Goal: Task Accomplishment & Management: Manage account settings

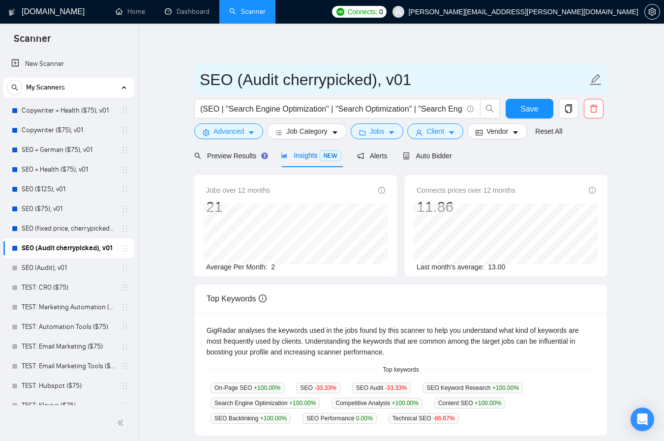
click at [294, 79] on input "SEO (Audit cherrypicked), v01" at bounding box center [394, 79] width 388 height 25
click at [317, 79] on input "SEO (Audit cherrypicked), v01" at bounding box center [394, 79] width 388 height 25
click at [298, 81] on input "SEO (Audit cherrypicked), v01" at bounding box center [394, 79] width 388 height 25
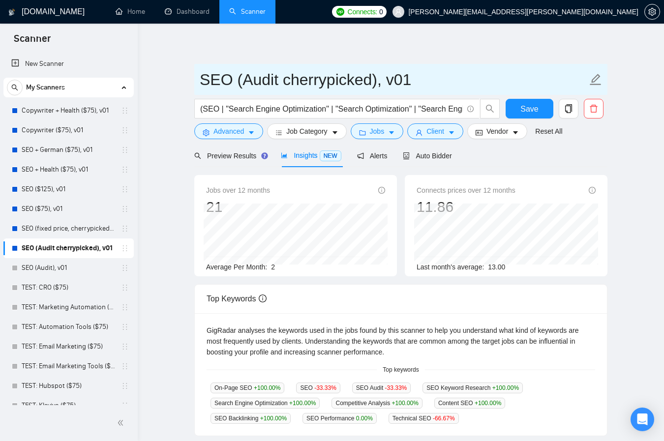
click at [298, 81] on input "SEO (Audit cherrypicked), v01" at bounding box center [394, 79] width 388 height 25
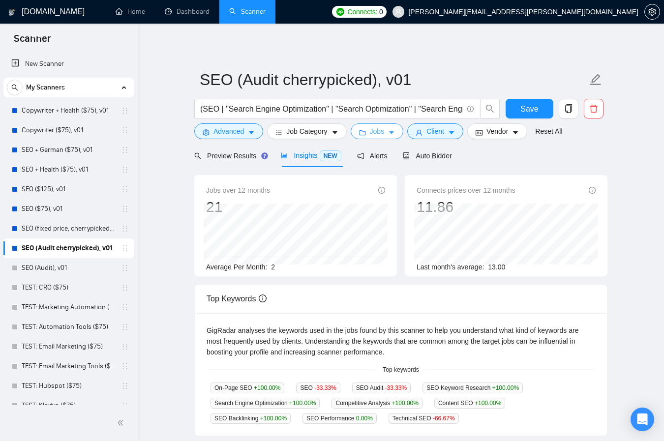
click at [370, 132] on button "Jobs" at bounding box center [377, 131] width 53 height 16
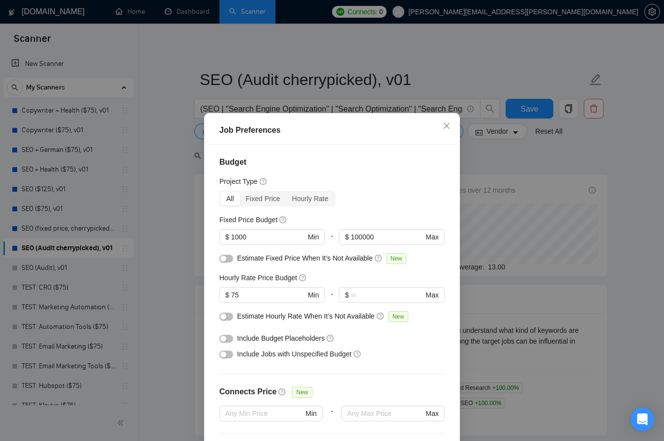
click at [421, 52] on div "Job Preferences Budget Project Type All Fixed Price Hourly Rate Fixed Price Bud…" at bounding box center [332, 220] width 664 height 441
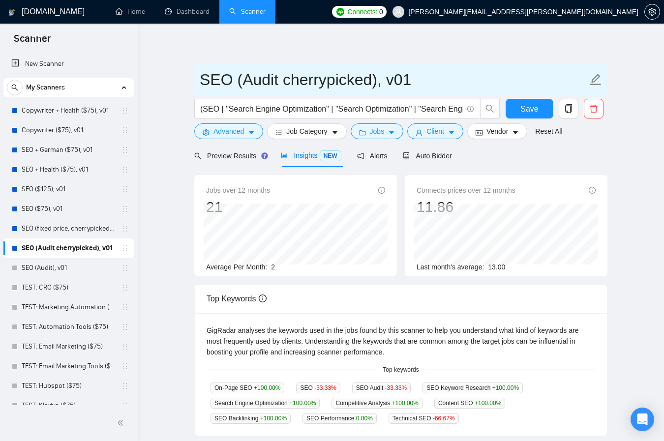
click at [341, 80] on input "SEO (Audit cherrypicked), v01" at bounding box center [394, 79] width 388 height 25
click at [341, 81] on input "SEO (Audit cherrypicked), v01" at bounding box center [394, 79] width 388 height 25
type input "SEO (Audit $1000+), v01"
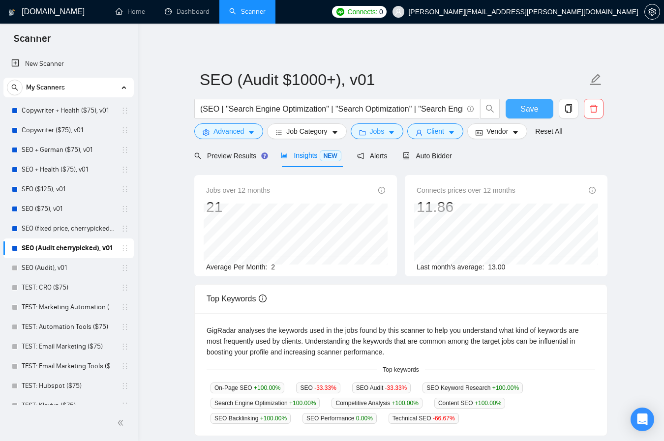
click at [526, 106] on span "Save" at bounding box center [530, 109] width 18 height 12
click at [572, 110] on icon "copy" at bounding box center [568, 108] width 9 height 9
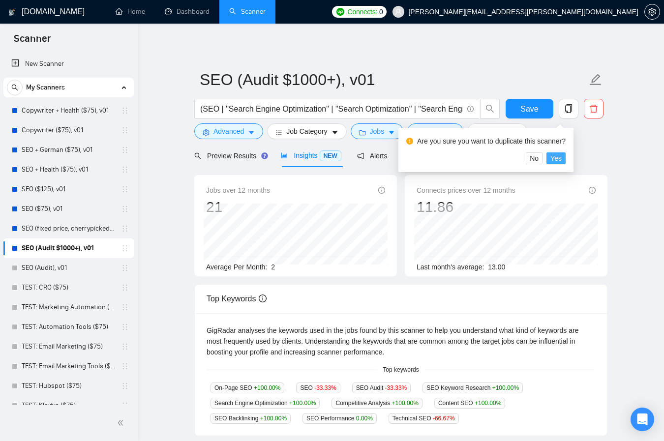
click at [562, 156] on span "Yes" at bounding box center [556, 158] width 11 height 11
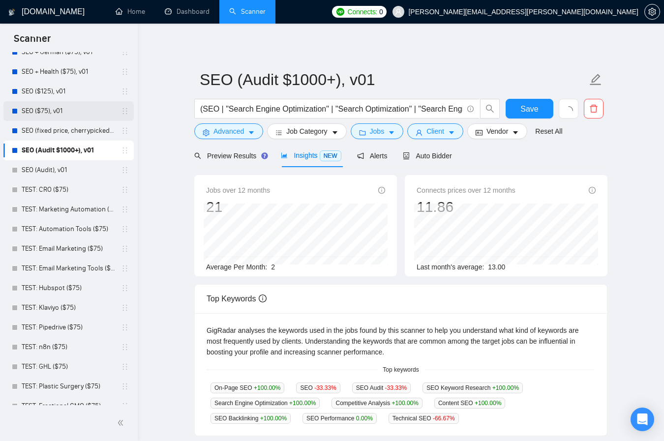
scroll to position [109, 0]
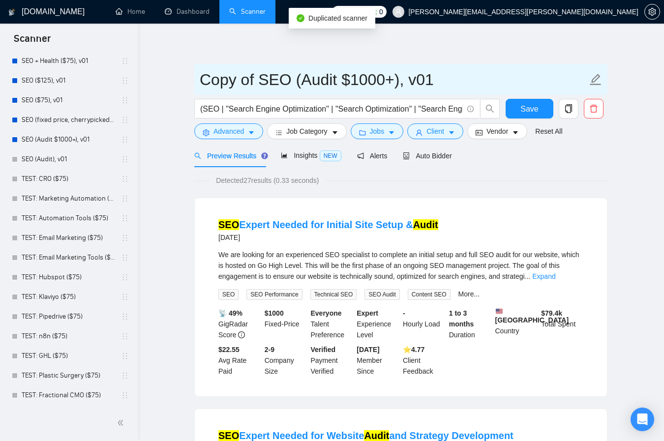
drag, startPoint x: 259, startPoint y: 79, endPoint x: 201, endPoint y: 82, distance: 58.2
click at [201, 82] on input "Copy of SEO (Audit $1000+), v01" at bounding box center [394, 79] width 388 height 25
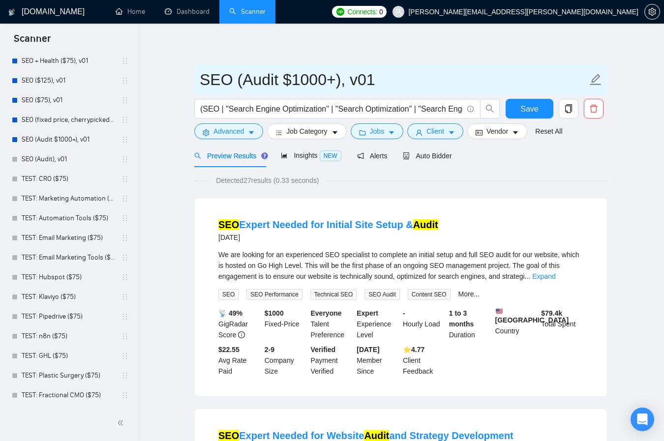
drag, startPoint x: 294, startPoint y: 78, endPoint x: 327, endPoint y: 80, distance: 33.5
click at [327, 80] on input "SEO (Audit $1000+), v01" at bounding box center [394, 79] width 388 height 25
type input "SEO (Audit $450+), v01"
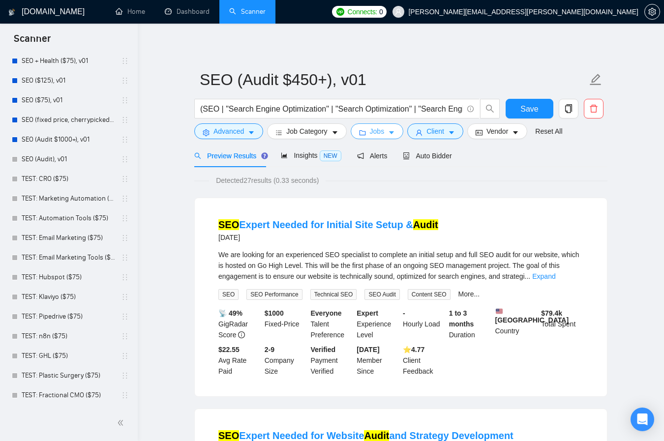
click at [383, 135] on span "Jobs" at bounding box center [377, 131] width 15 height 11
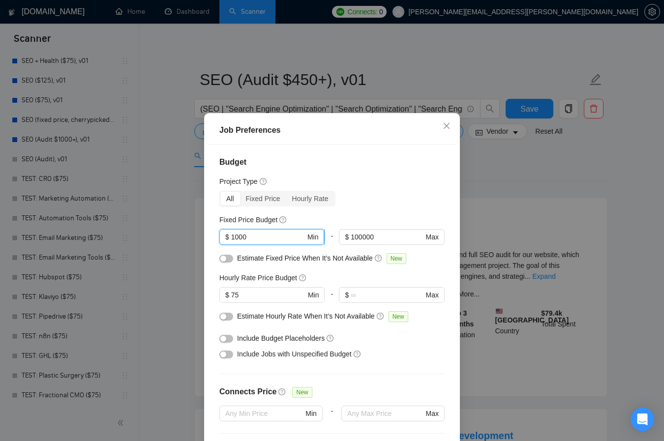
drag, startPoint x: 259, startPoint y: 170, endPoint x: 239, endPoint y: 171, distance: 20.2
click at [239, 232] on input "1000" at bounding box center [268, 237] width 74 height 11
click at [229, 287] on span "$ 75 Min" at bounding box center [271, 295] width 105 height 16
type input "55"
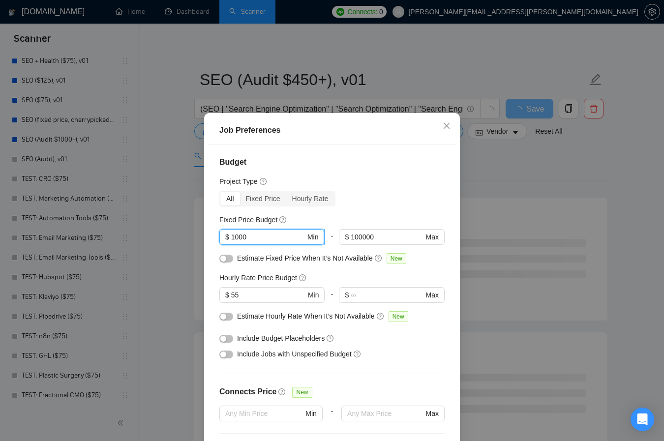
drag, startPoint x: 233, startPoint y: 168, endPoint x: 256, endPoint y: 170, distance: 23.2
click at [256, 232] on input "1000" at bounding box center [268, 237] width 74 height 11
type input "450"
click at [367, 232] on input "100000" at bounding box center [387, 237] width 72 height 11
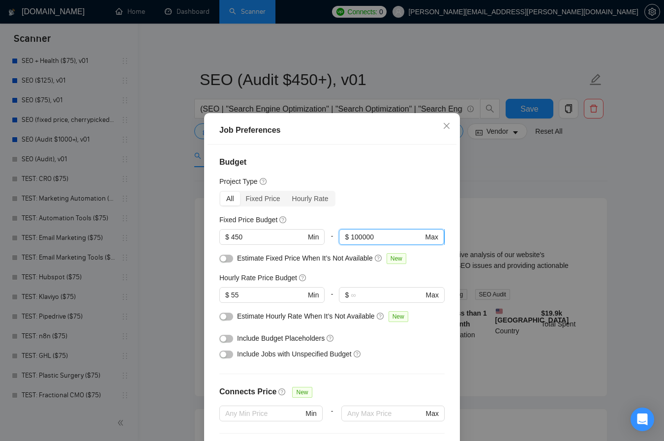
click at [367, 232] on input "100000" at bounding box center [387, 237] width 72 height 11
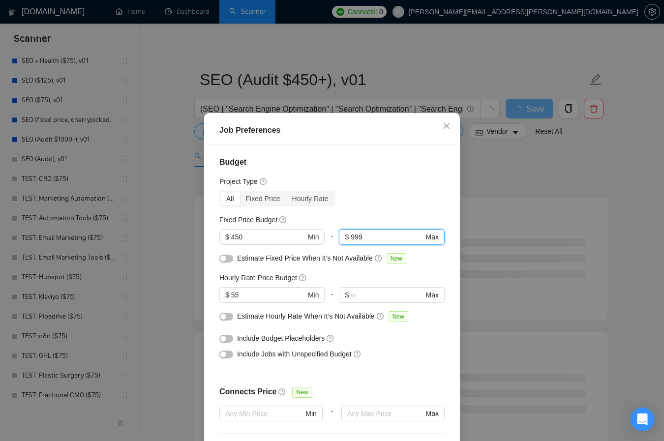
type input "999"
click at [497, 181] on div "Job Preferences Budget Project Type All Fixed Price Hourly Rate Fixed Price Bud…" at bounding box center [332, 220] width 664 height 441
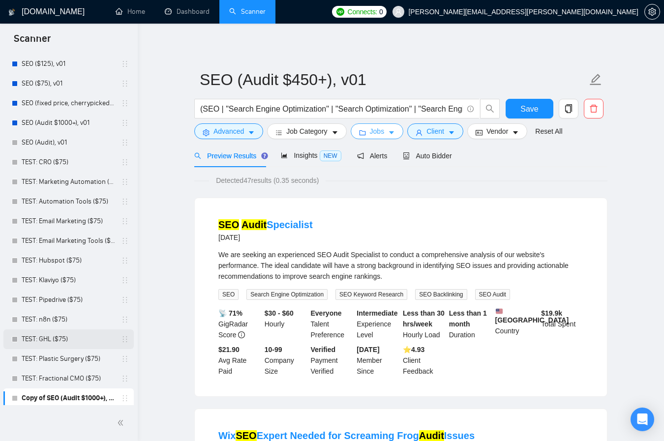
scroll to position [128, 0]
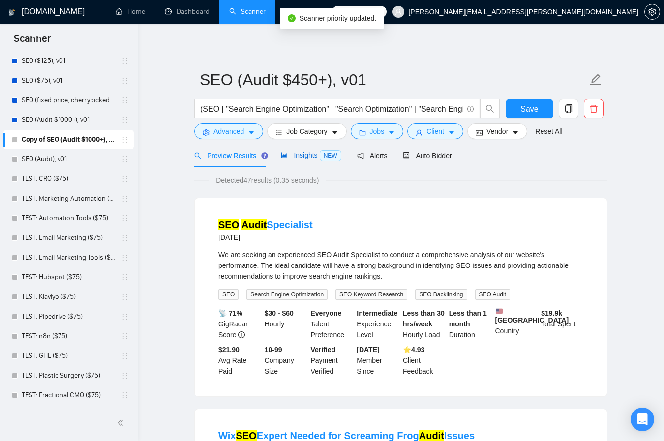
click at [297, 156] on span "Insights NEW" at bounding box center [311, 156] width 60 height 8
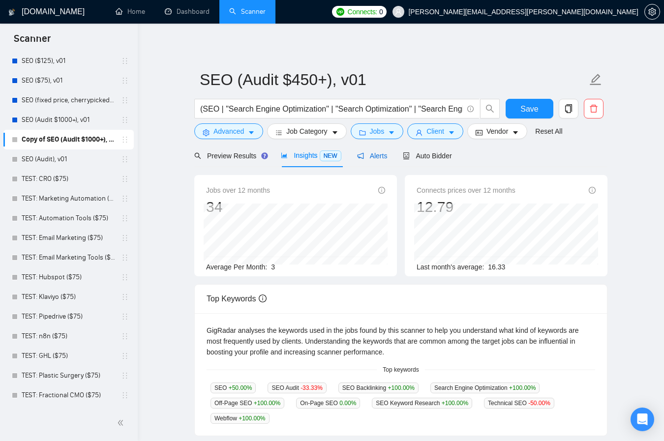
click at [379, 157] on span "Alerts" at bounding box center [372, 156] width 31 height 8
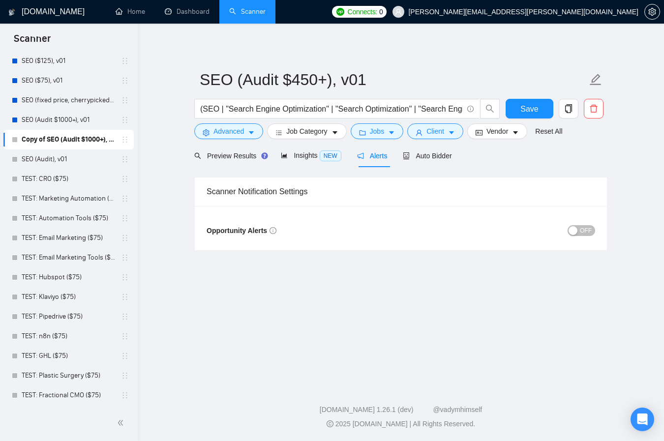
click at [587, 233] on span "OFF" at bounding box center [586, 230] width 12 height 11
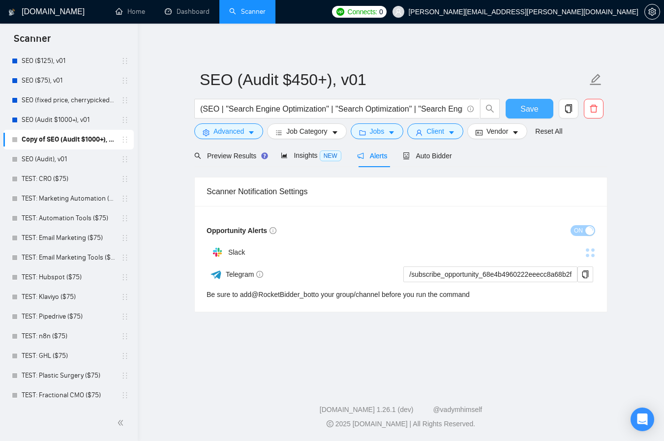
click at [537, 107] on span "Save" at bounding box center [530, 109] width 18 height 12
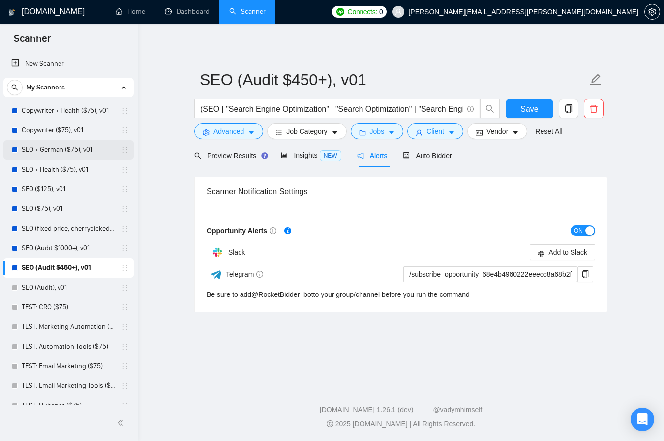
click at [59, 146] on link "SEO + German ($75), v01" at bounding box center [68, 150] width 93 height 20
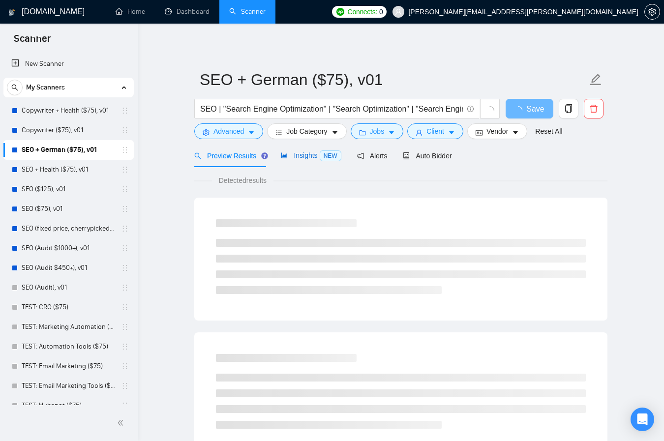
click at [303, 152] on span "Insights NEW" at bounding box center [311, 156] width 60 height 8
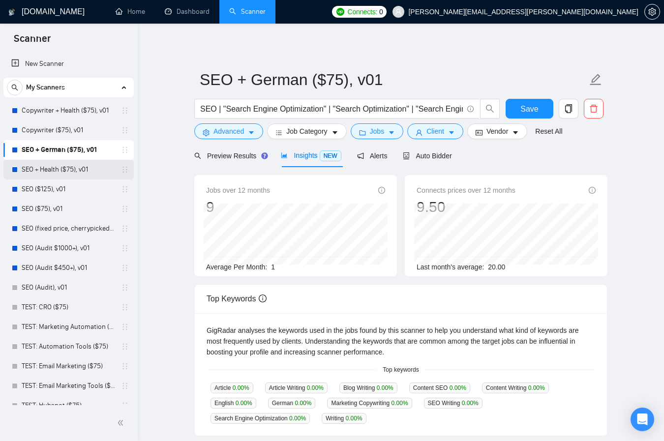
click at [61, 171] on link "SEO + Health ($75), v01" at bounding box center [68, 170] width 93 height 20
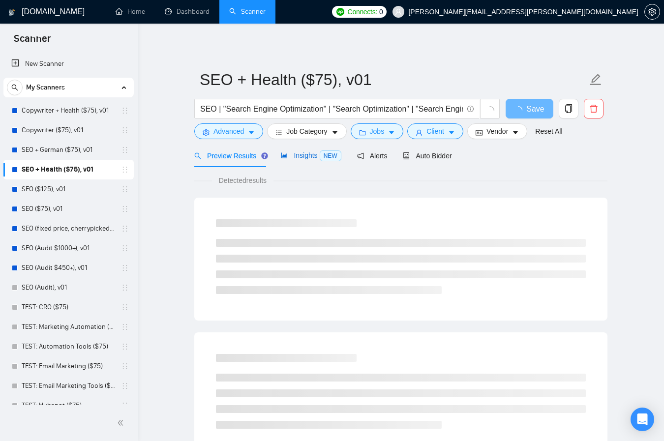
click at [299, 159] on span "Insights NEW" at bounding box center [311, 156] width 60 height 8
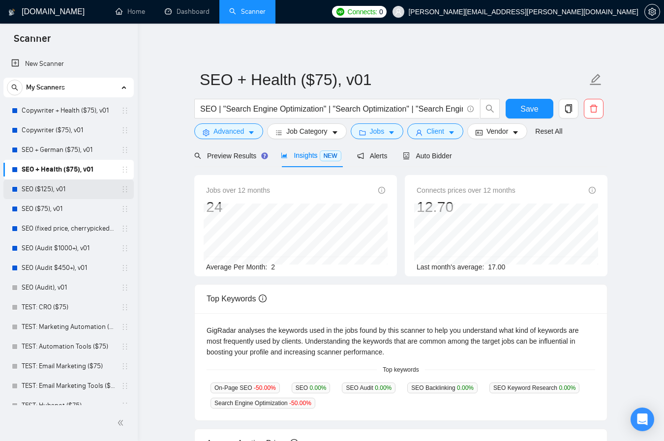
click at [41, 189] on link "SEO ($125), v01" at bounding box center [68, 190] width 93 height 20
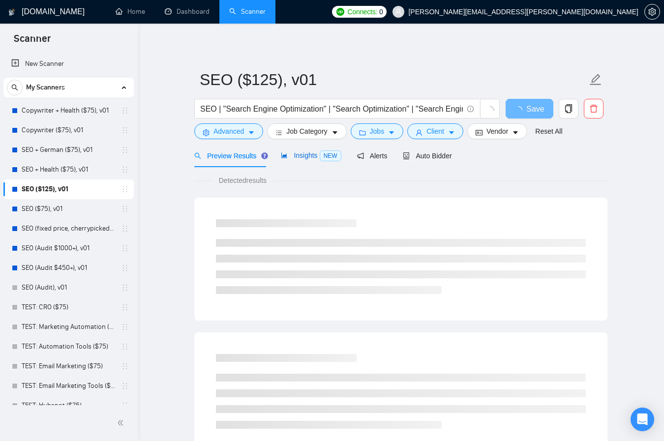
click at [309, 158] on span "Insights NEW" at bounding box center [311, 156] width 60 height 8
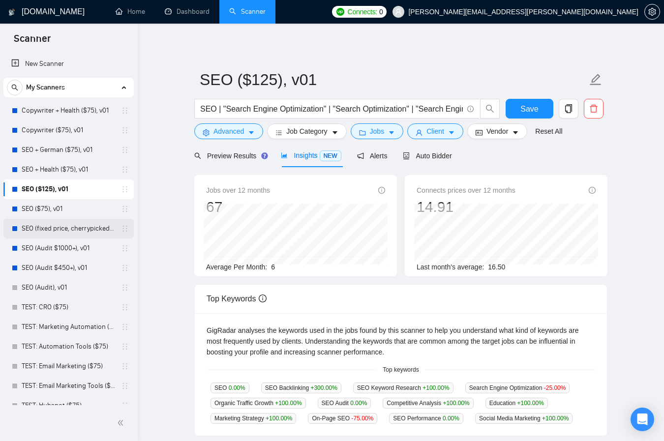
click at [54, 231] on link "SEO (fixed price, cherrypicked), v01" at bounding box center [68, 229] width 93 height 20
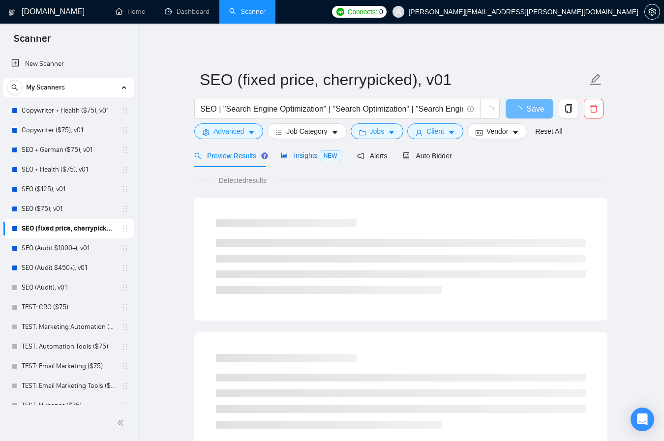
click at [313, 154] on span "Insights NEW" at bounding box center [311, 156] width 60 height 8
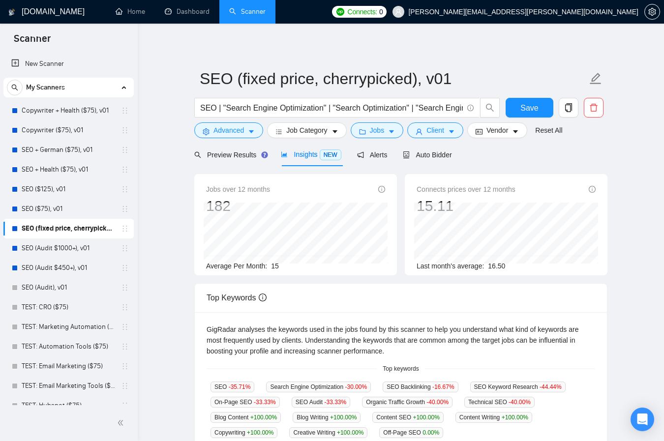
scroll to position [2, 0]
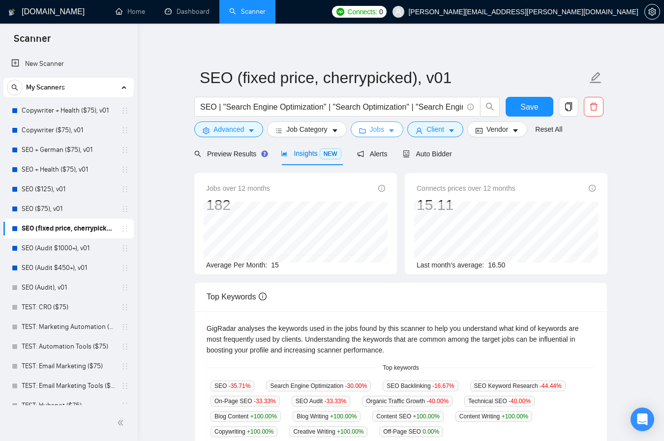
click at [395, 132] on icon "caret-down" at bounding box center [391, 130] width 7 height 7
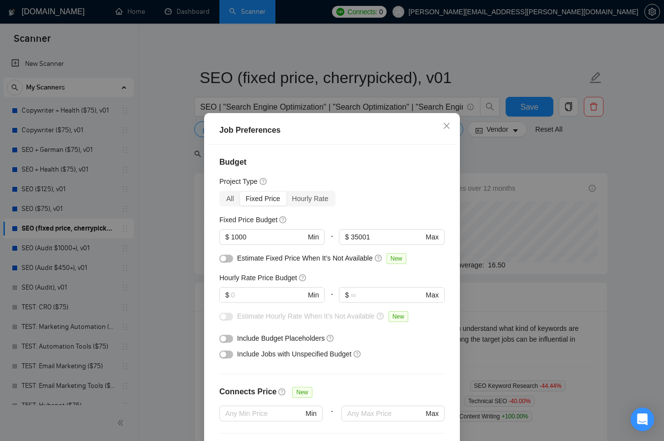
click at [622, 260] on div "Job Preferences Budget Project Type All Fixed Price Hourly Rate Fixed Price Bud…" at bounding box center [332, 220] width 664 height 441
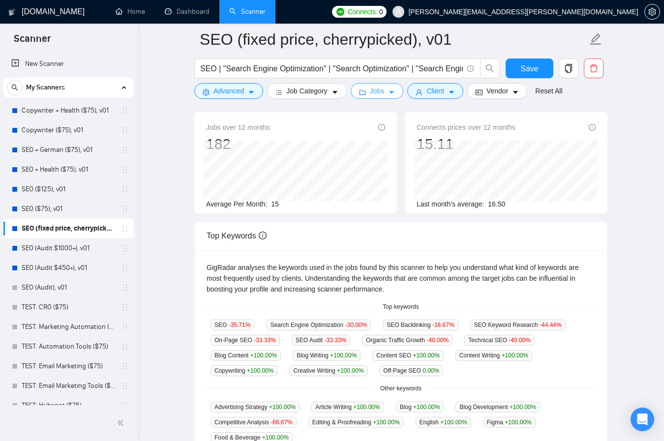
scroll to position [0, 0]
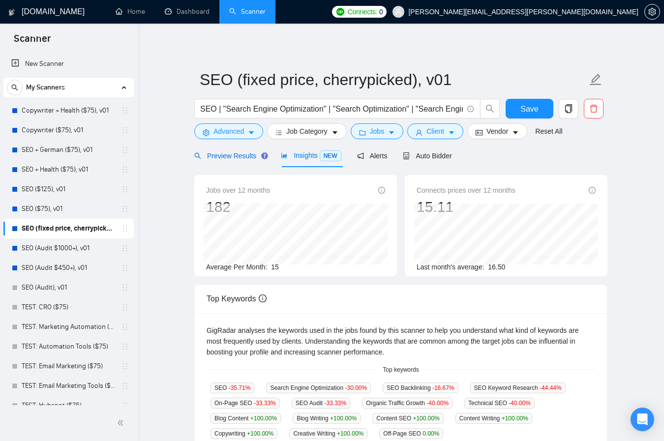
click at [227, 156] on span "Preview Results" at bounding box center [229, 156] width 71 height 8
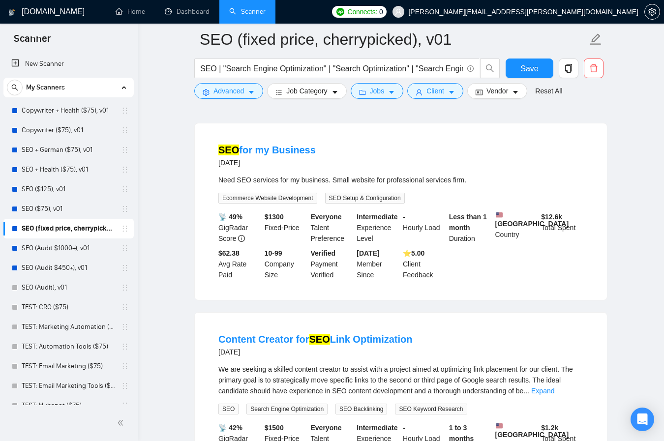
scroll to position [742, 0]
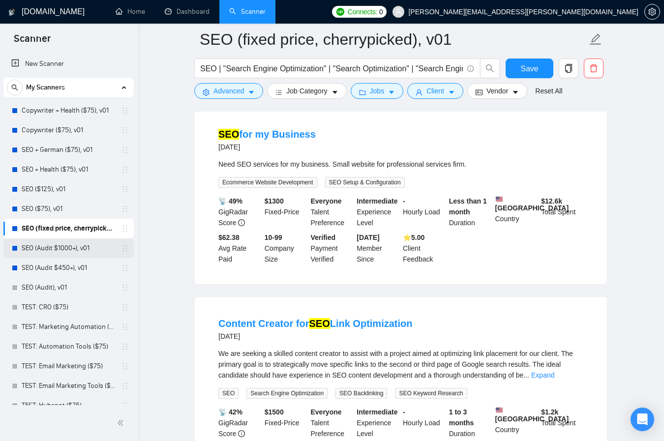
click at [52, 249] on link "SEO (Audit $1000+), v01" at bounding box center [68, 249] width 93 height 20
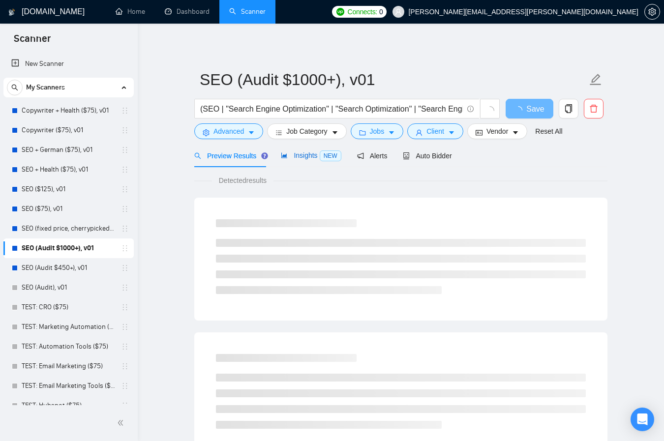
click at [308, 158] on span "Insights NEW" at bounding box center [311, 156] width 60 height 8
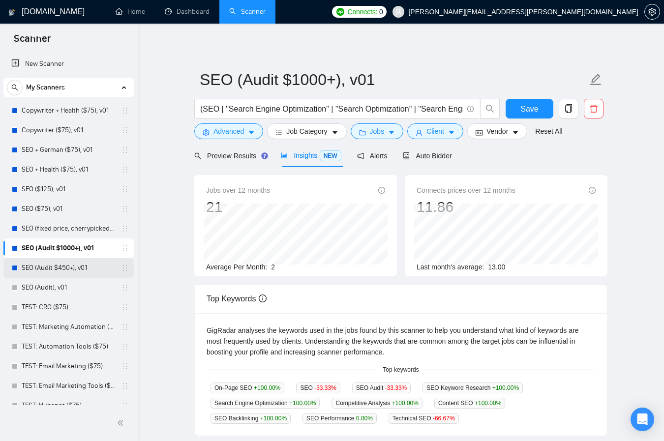
click at [52, 268] on link "SEO (Audit $450+), v01" at bounding box center [68, 268] width 93 height 20
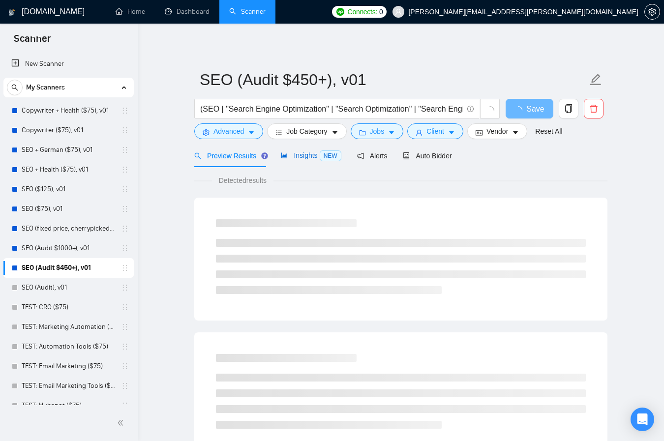
click at [314, 159] on span "Insights NEW" at bounding box center [311, 156] width 60 height 8
